Goal: Information Seeking & Learning: Understand process/instructions

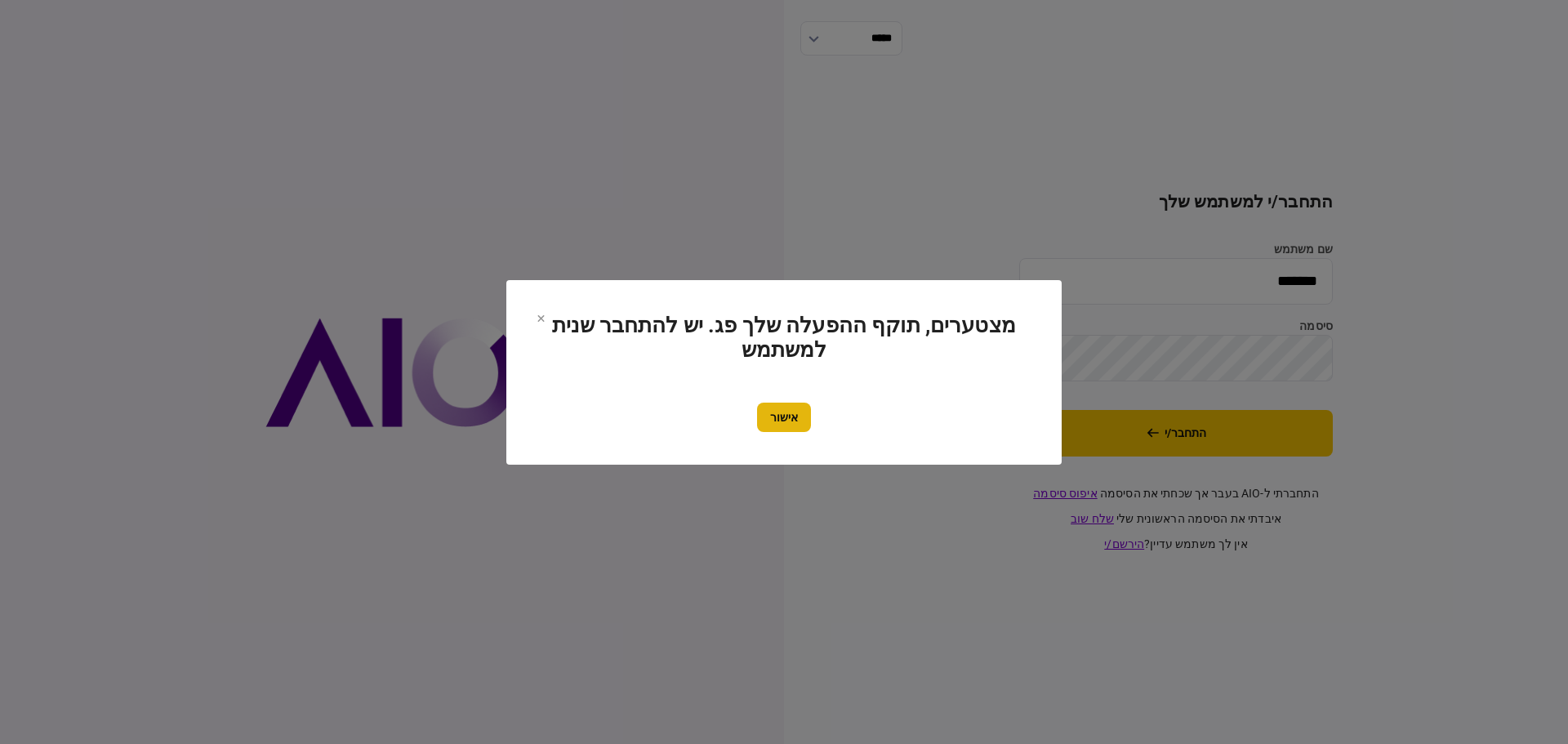
click at [787, 411] on button "אישור" at bounding box center [784, 417] width 54 height 29
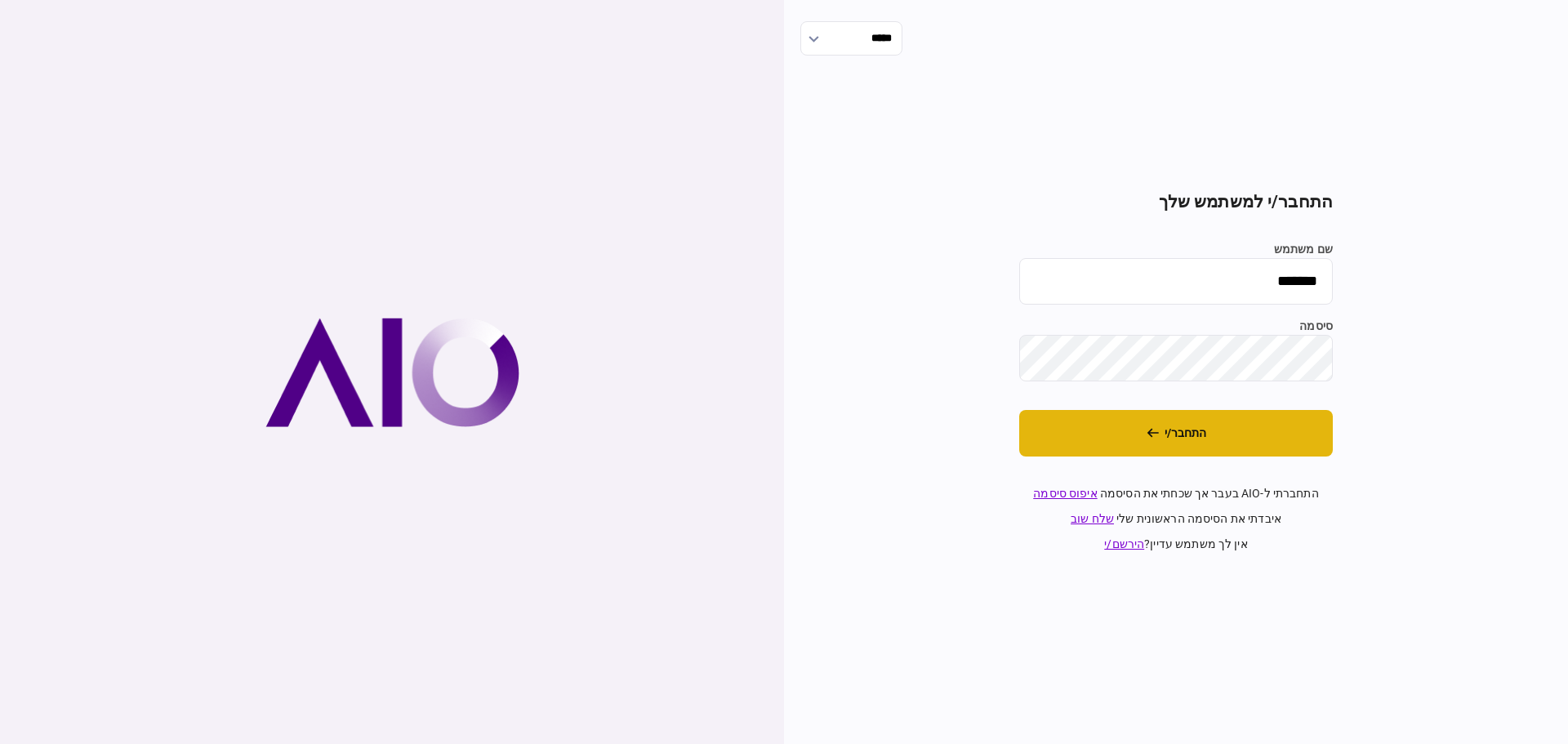
click at [1169, 441] on button "התחבר/י" at bounding box center [1175, 433] width 313 height 47
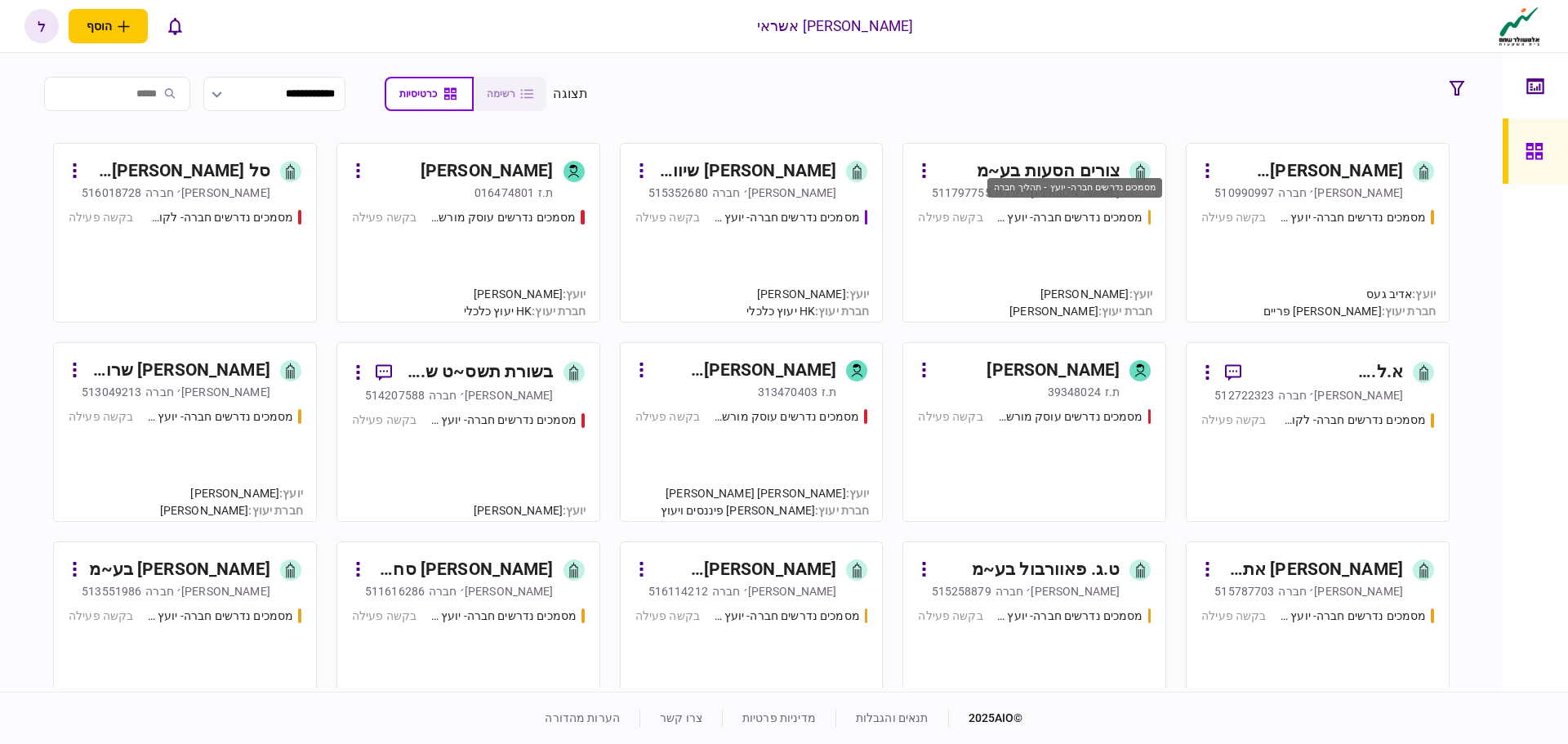
click at [1090, 220] on div "מסמכים נדרשים חברה- יועץ - תהליך חברה" at bounding box center [1069, 217] width 147 height 17
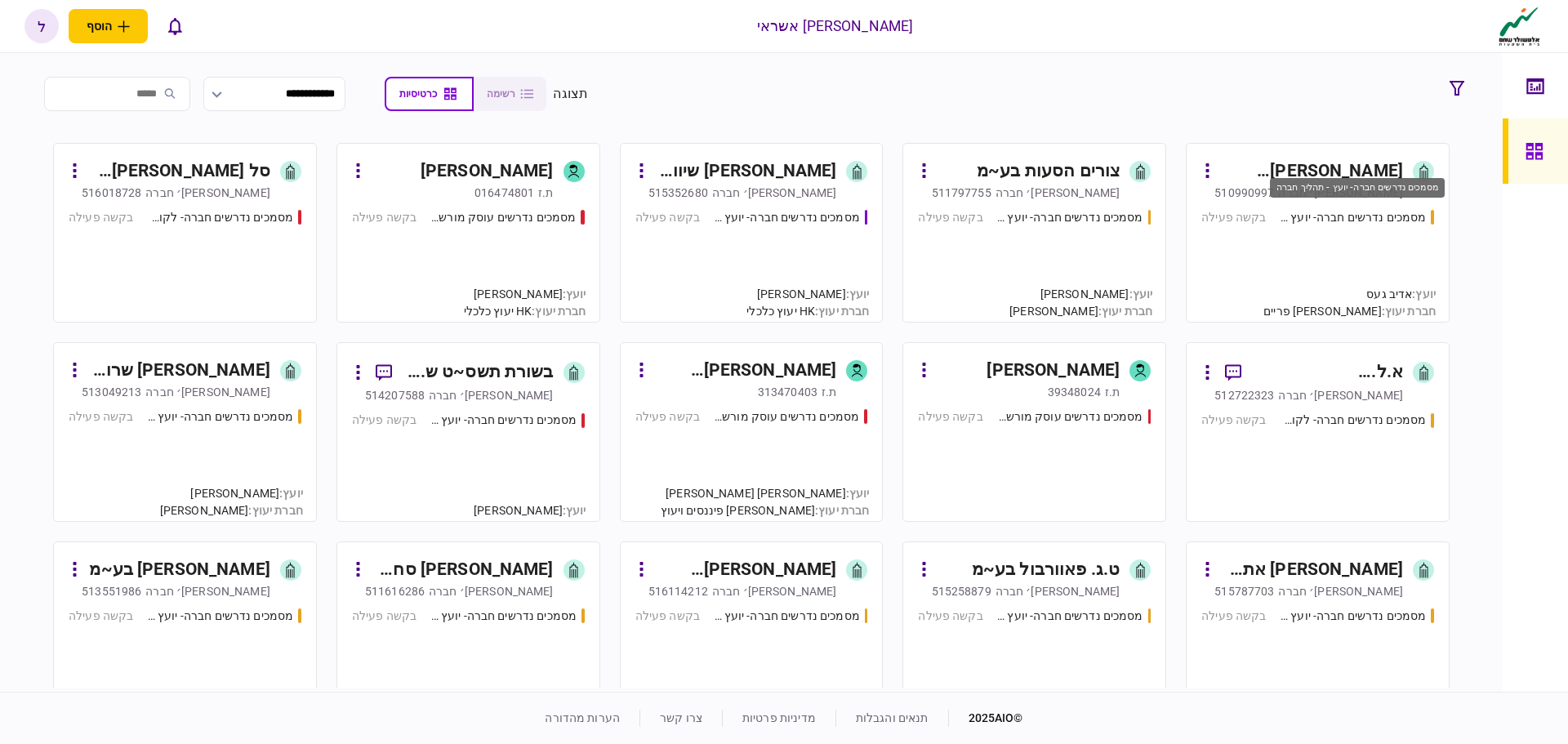
click at [1312, 217] on div "מסמכים נדרשים חברה- יועץ - תהליך חברה" at bounding box center [1352, 217] width 147 height 17
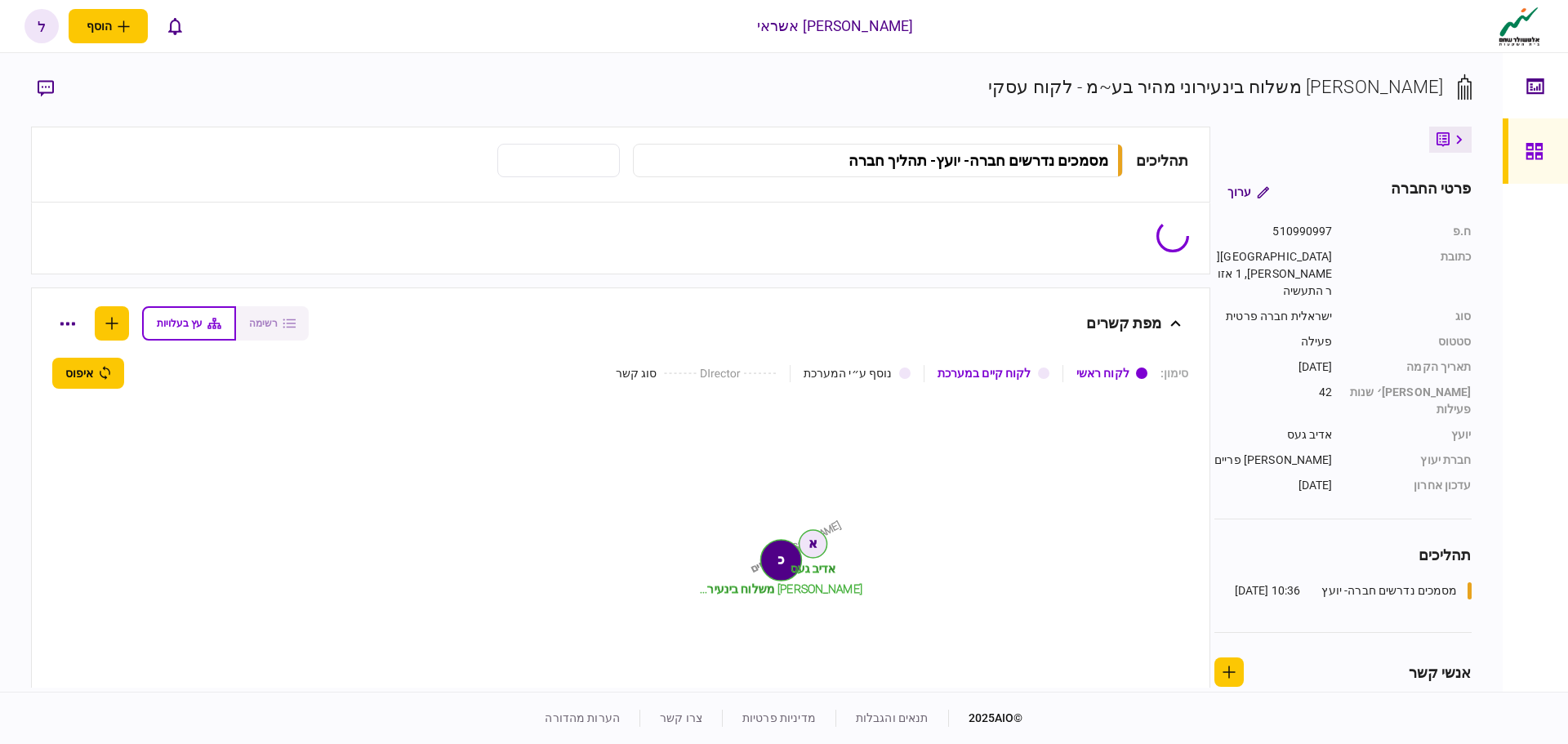
type input "**********"
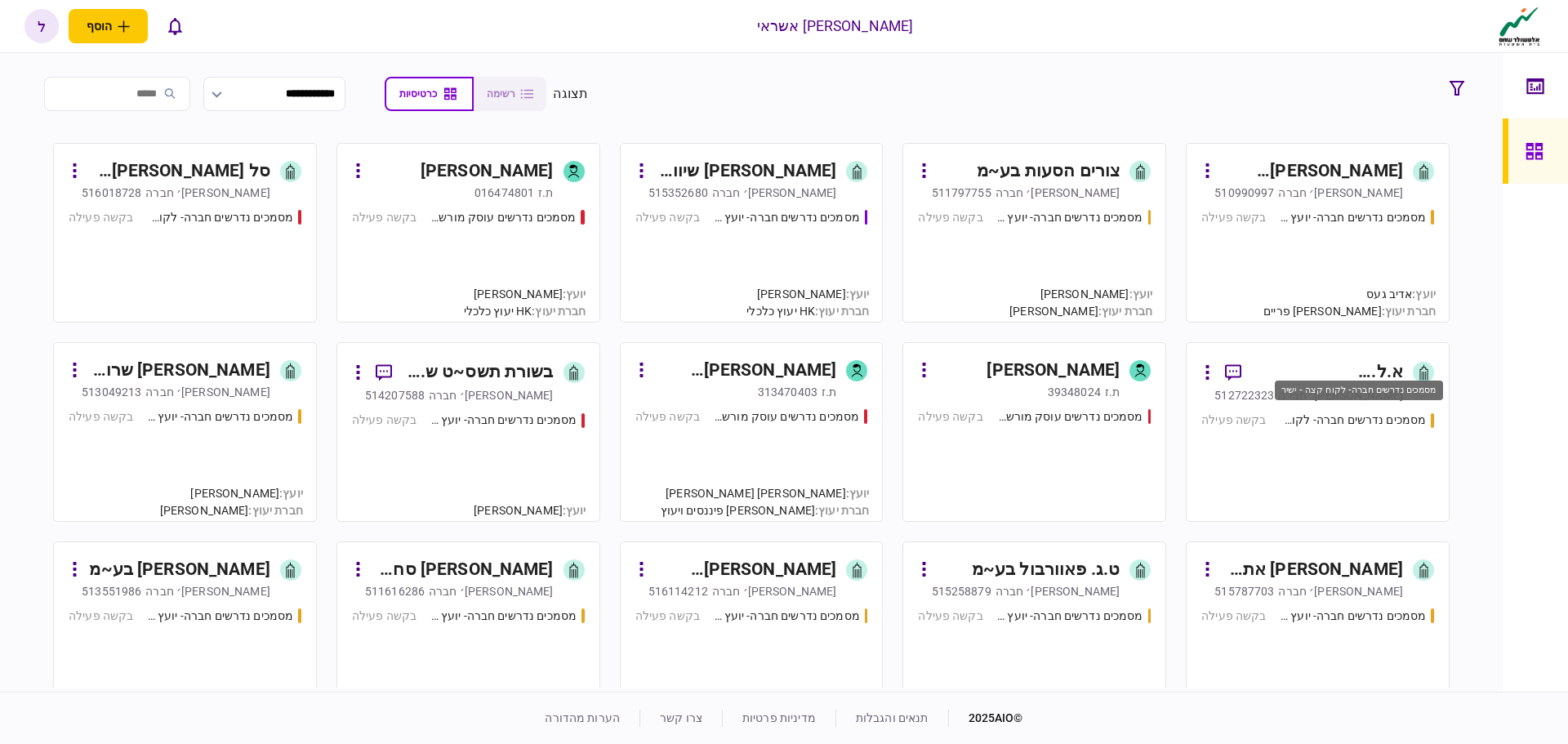
click at [1327, 418] on div "מסמכים נדרשים חברה- לקוח קצה - ישיר" at bounding box center [1352, 420] width 147 height 17
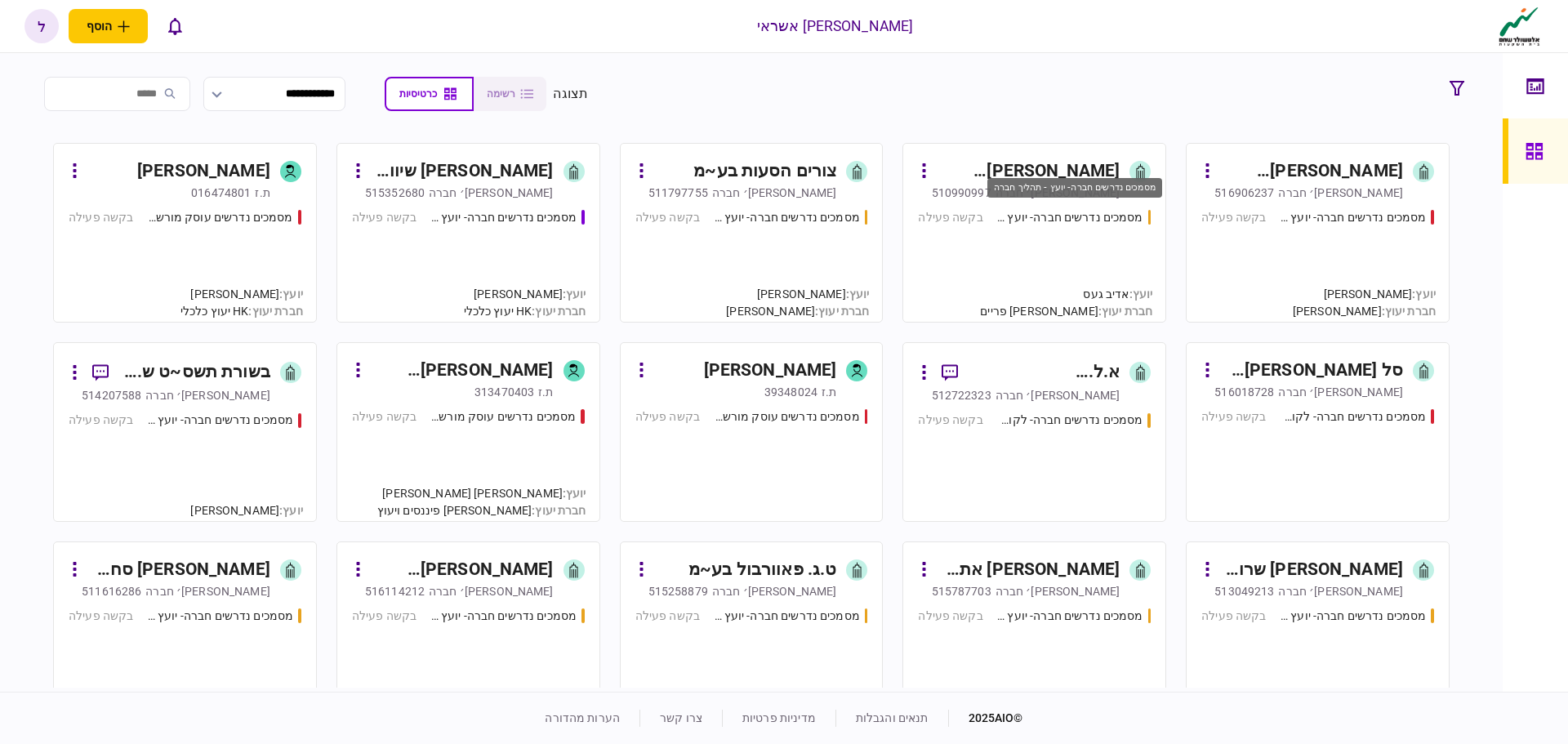
click at [1033, 223] on div "מסמכים נדרשים חברה- יועץ - תהליך חברה" at bounding box center [1069, 217] width 147 height 17
